Goal: Task Accomplishment & Management: Manage account settings

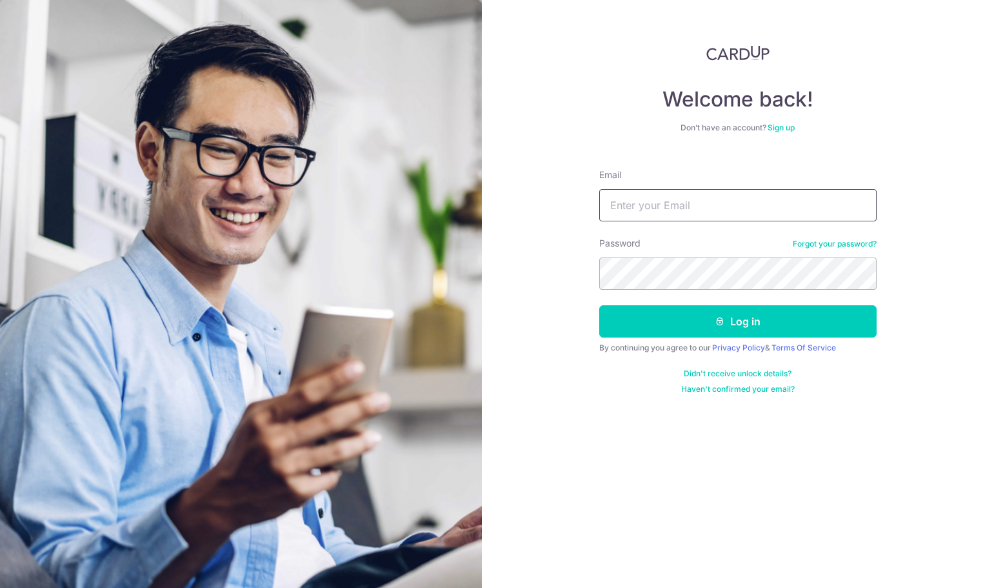
type input "[EMAIL_ADDRESS][MEDICAL_DATA][DOMAIN_NAME]"
click at [678, 315] on button "Log in" at bounding box center [737, 321] width 277 height 32
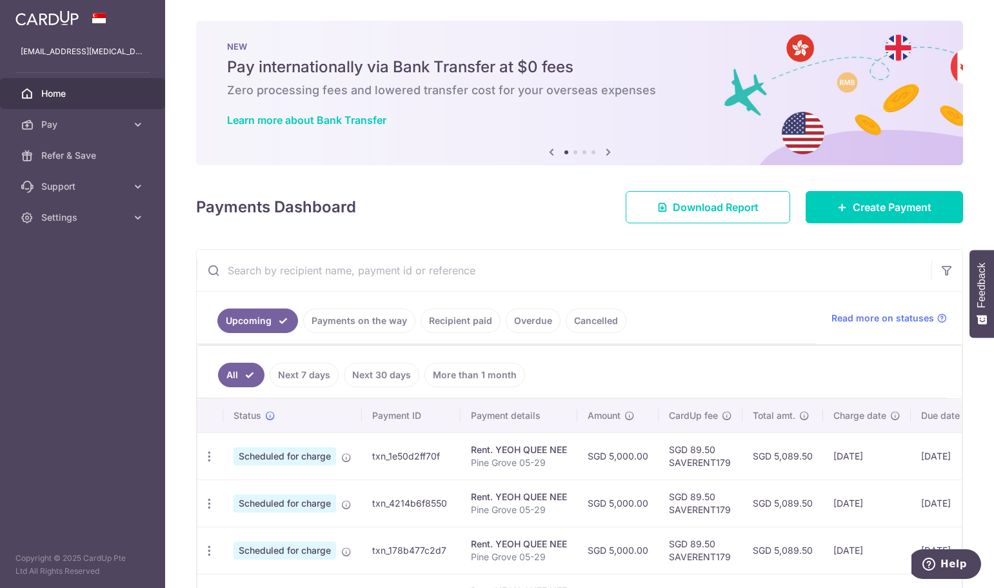
click at [396, 318] on link "Payments on the way" at bounding box center [359, 320] width 112 height 25
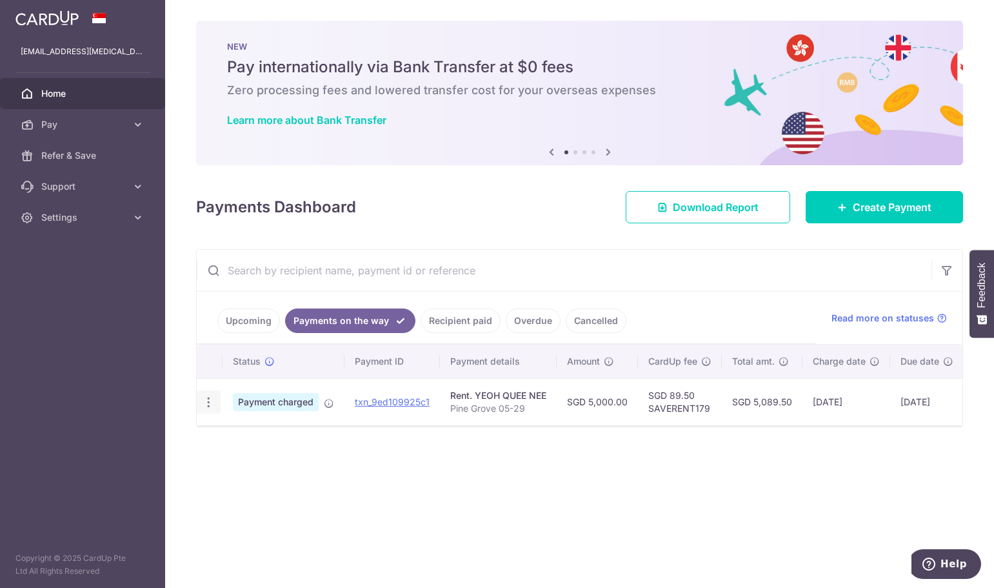
click at [208, 396] on icon "button" at bounding box center [209, 402] width 14 height 14
click at [229, 442] on link "PDF Receipt" at bounding box center [264, 437] width 134 height 31
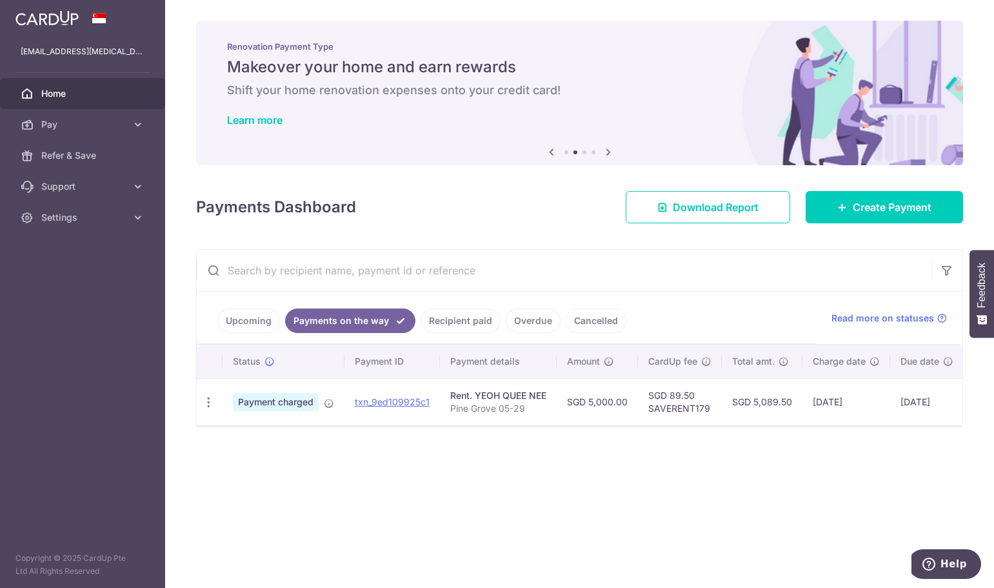
click at [472, 322] on link "Recipient paid" at bounding box center [461, 320] width 80 height 25
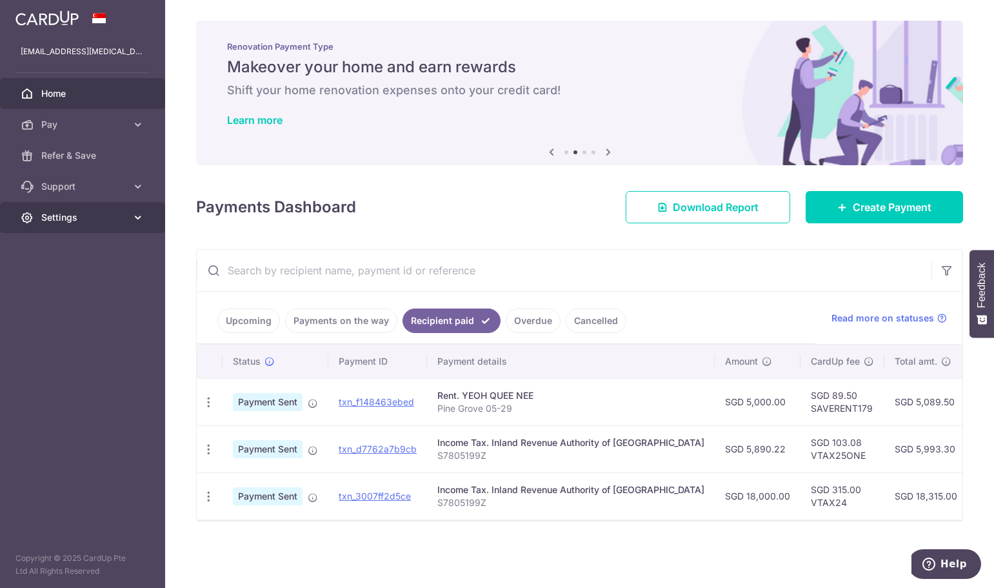
click at [119, 223] on span "Settings" at bounding box center [83, 217] width 85 height 13
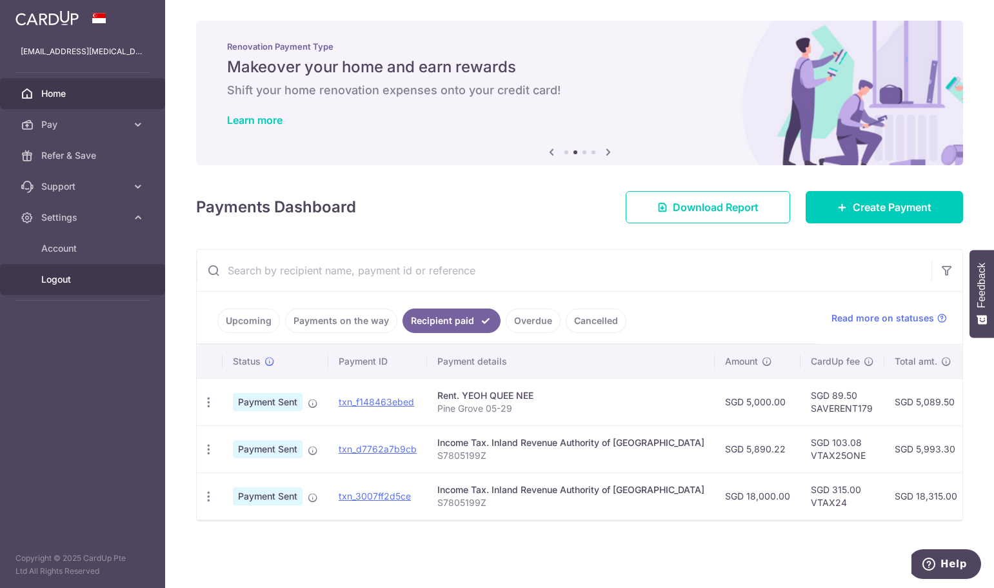
click at [73, 279] on span "Logout" at bounding box center [83, 279] width 85 height 13
